Goal: Information Seeking & Learning: Learn about a topic

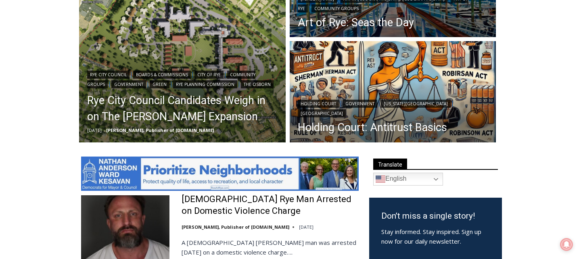
scroll to position [291, 0]
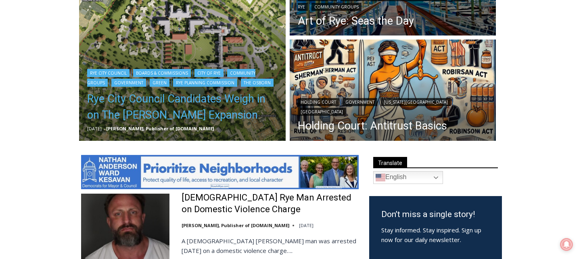
click at [154, 100] on link "Rye City Council Candidates Weigh in on The Osborn Expansion" at bounding box center [182, 107] width 191 height 32
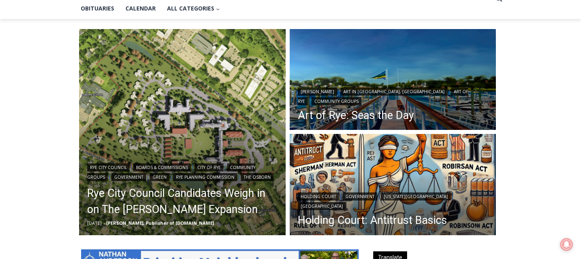
scroll to position [199, 0]
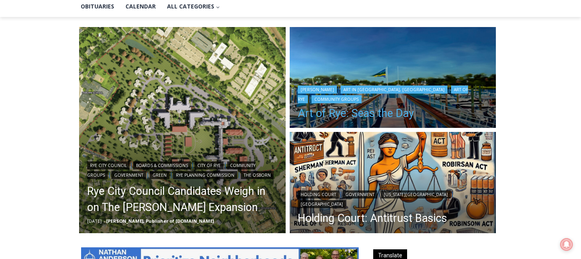
click at [332, 114] on link "Art of Rye: Seas the Day" at bounding box center [393, 113] width 191 height 12
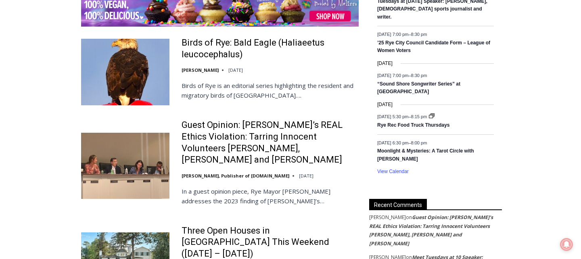
scroll to position [1307, 0]
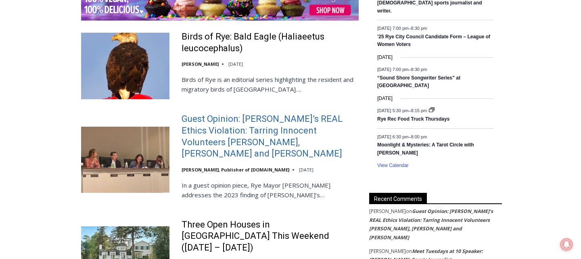
click at [228, 117] on link "Guest Opinion: [PERSON_NAME]’s REAL Ethics Violation: Tarring Innocent Voluntee…" at bounding box center [270, 136] width 177 height 46
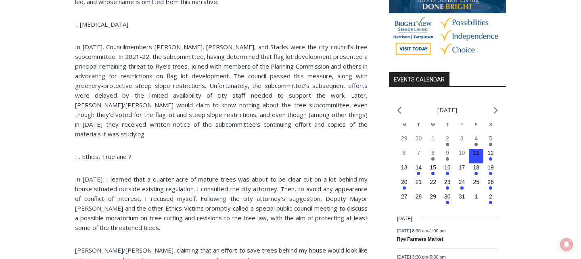
scroll to position [813, 0]
